Goal: Task Accomplishment & Management: Use online tool/utility

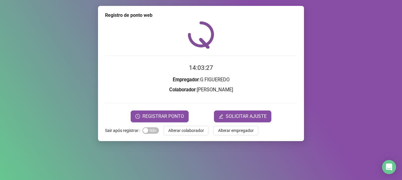
click at [191, 135] on div "Registro de ponto web 14:03:27 Empregador : G FIGUEREDO Colaborador : [PERSON_N…" at bounding box center [201, 73] width 206 height 135
click at [189, 130] on span "Alterar colaborador" at bounding box center [186, 130] width 36 height 6
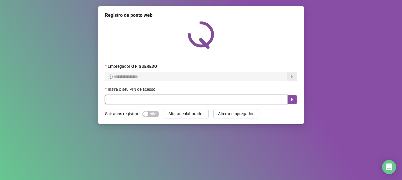
click at [197, 101] on input "text" at bounding box center [196, 99] width 183 height 9
type input "*****"
click at [289, 98] on button "button" at bounding box center [291, 99] width 9 height 9
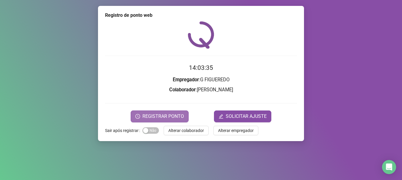
click at [175, 116] on span "REGISTRAR PONTO" at bounding box center [162, 116] width 41 height 7
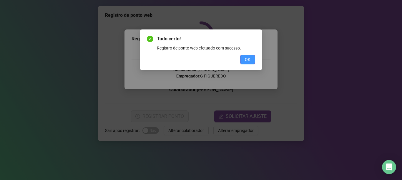
click at [252, 57] on button "OK" at bounding box center [247, 59] width 15 height 9
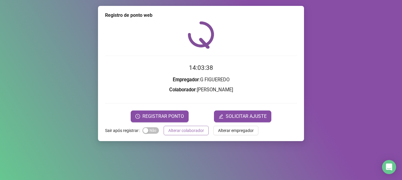
click at [202, 129] on button "Alterar colaborador" at bounding box center [185, 130] width 45 height 9
